Goal: Task Accomplishment & Management: Manage account settings

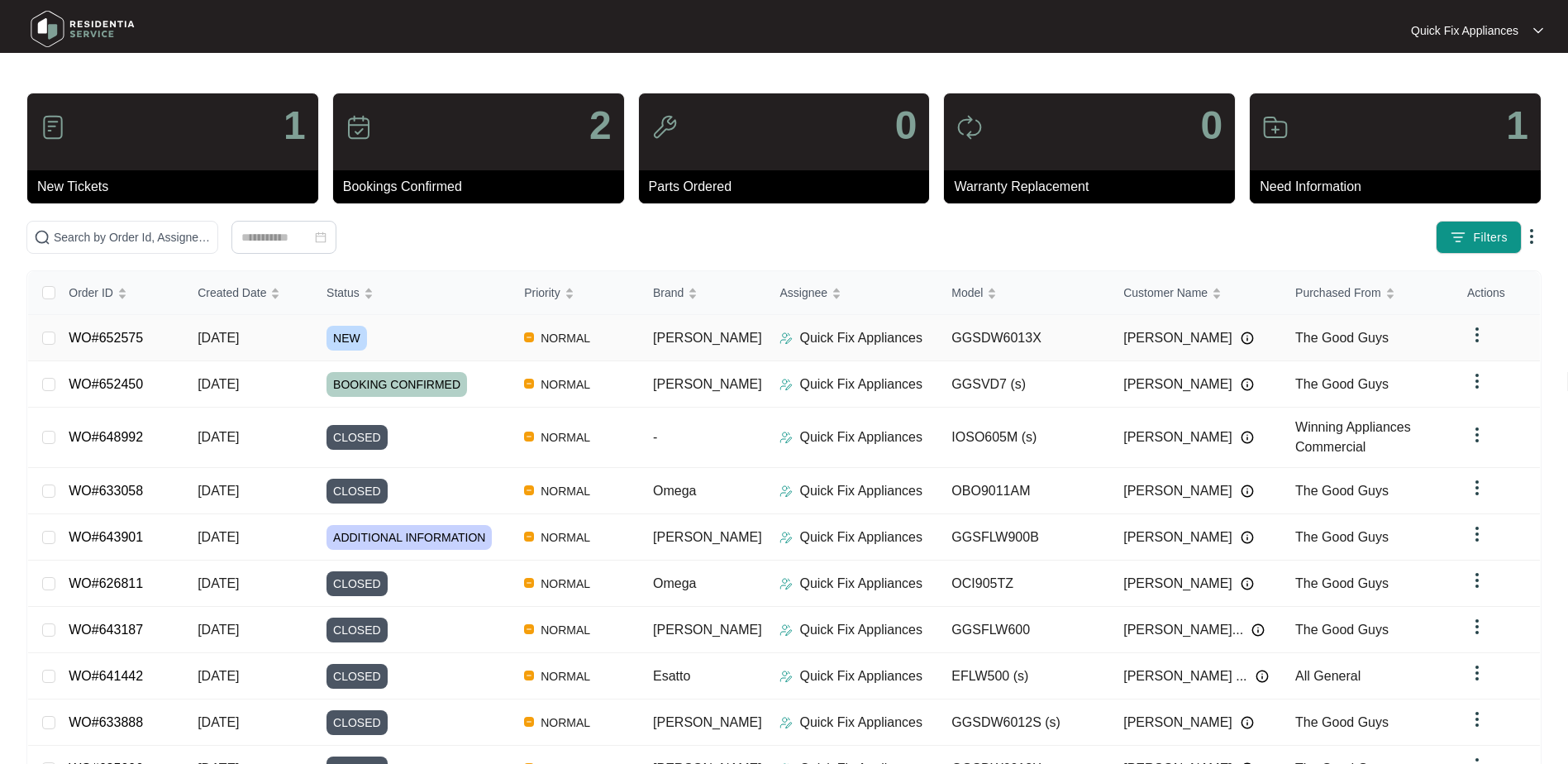
click at [482, 332] on div "NEW" at bounding box center [418, 338] width 184 height 25
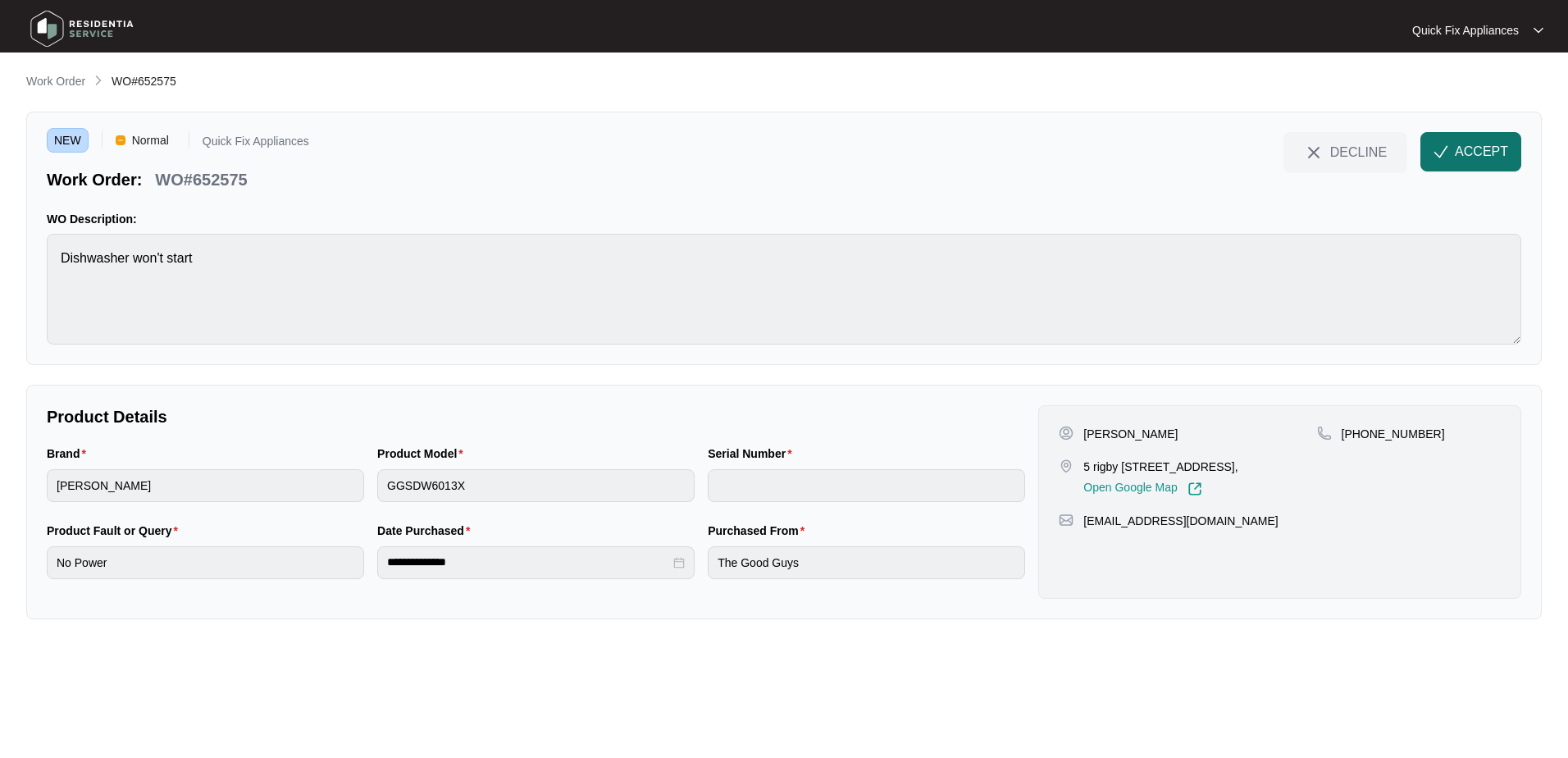
click at [1471, 158] on span "ACCEPT" at bounding box center [1481, 151] width 53 height 19
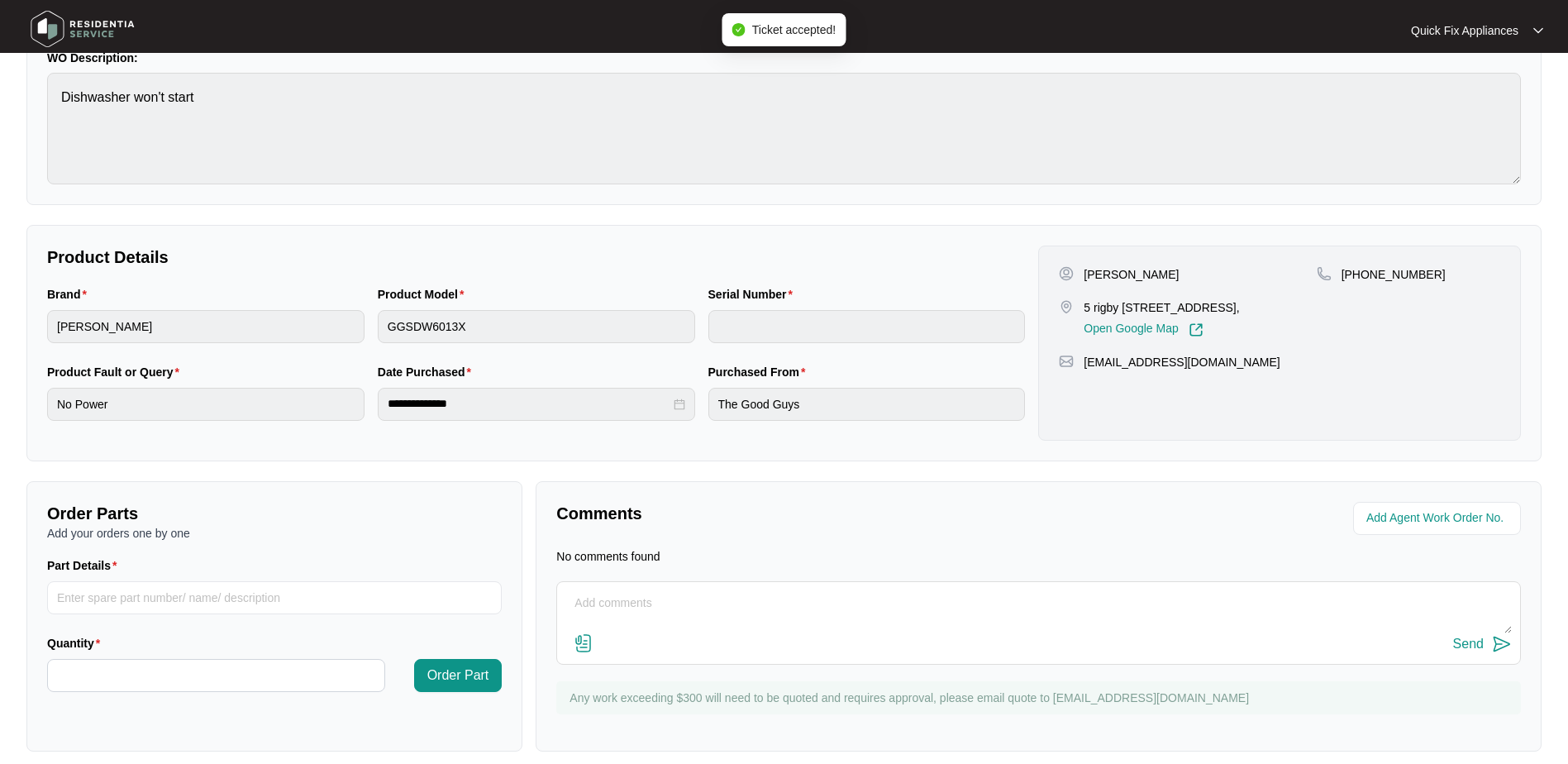
scroll to position [177, 0]
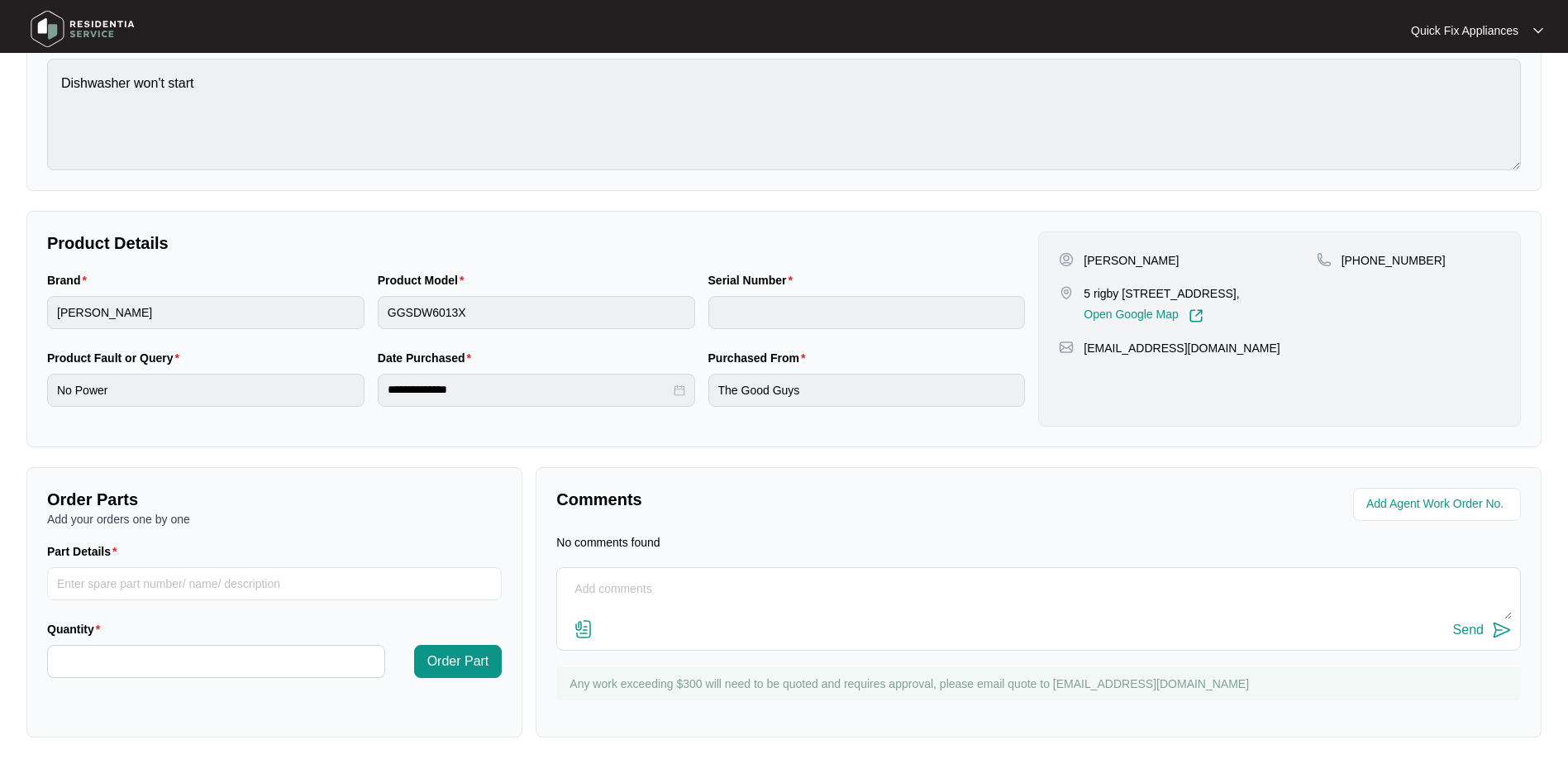
click at [630, 593] on textarea at bounding box center [1039, 597] width 947 height 43
drag, startPoint x: 1265, startPoint y: 685, endPoint x: 1056, endPoint y: 691, distance: 209.1
click at [1056, 691] on p "Any work exceeding $300 will need to be quoted and requires approval, please em…" at bounding box center [1041, 684] width 943 height 17
copy p "[EMAIL_ADDRESS][DOMAIN_NAME]"
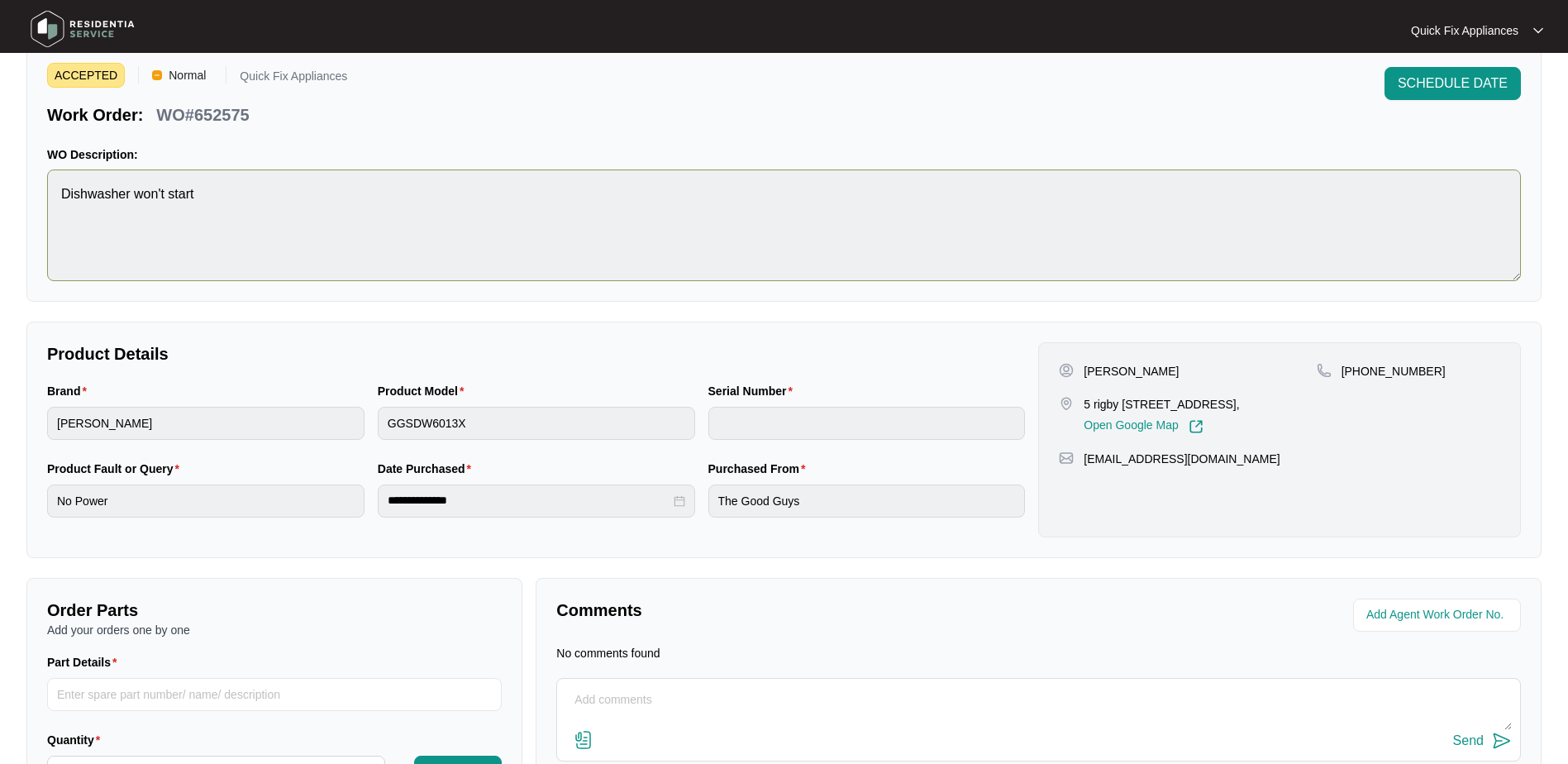
scroll to position [0, 0]
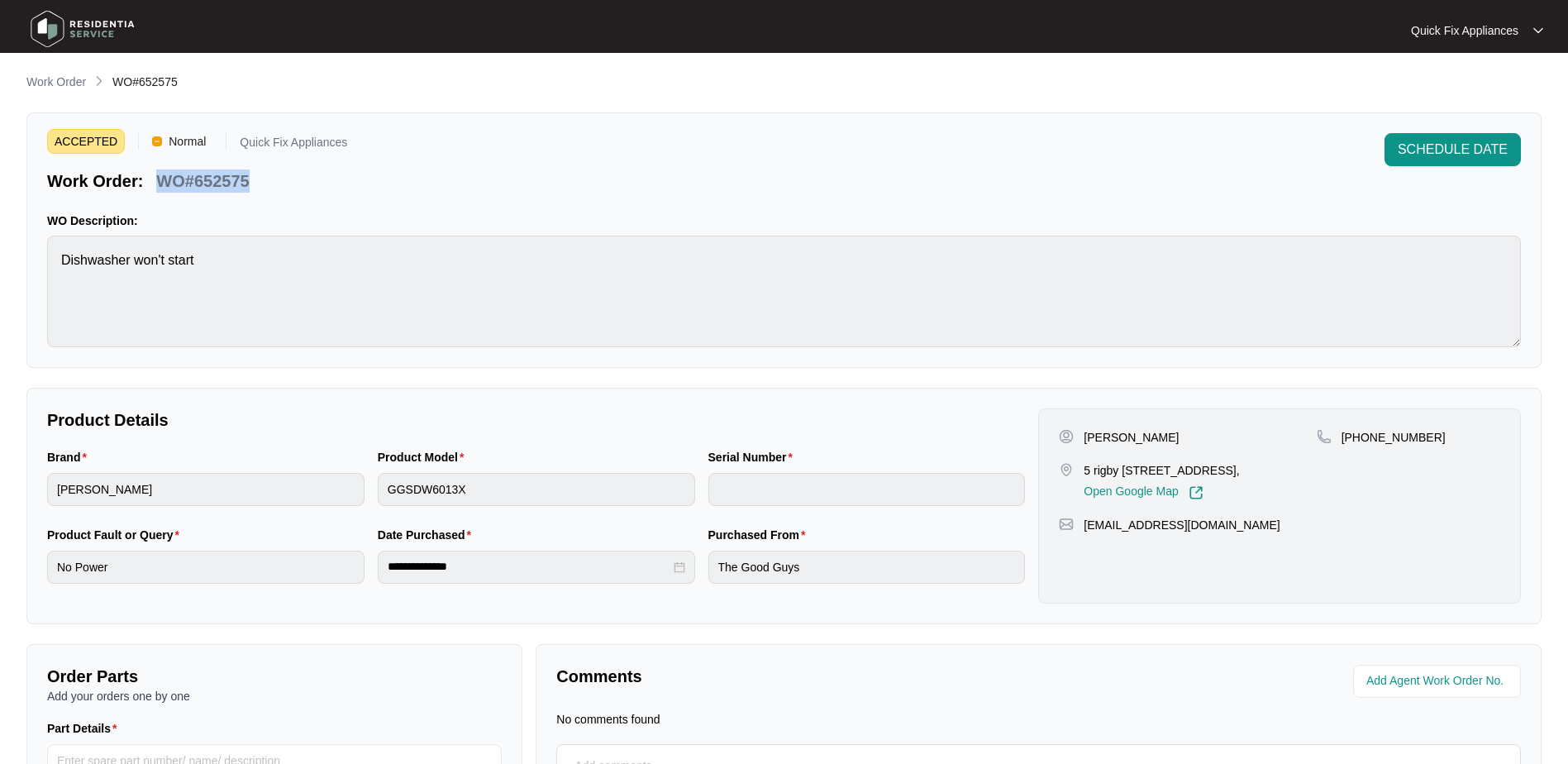
drag, startPoint x: 259, startPoint y: 177, endPoint x: 148, endPoint y: 184, distance: 111.2
click at [148, 184] on div "Work Order: WO#652575" at bounding box center [197, 178] width 300 height 29
copy div "WO#652575"
